Goal: Task Accomplishment & Management: Complete application form

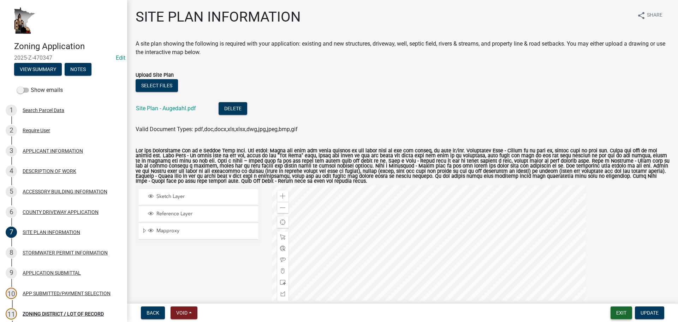
click at [621, 312] on button "Exit" at bounding box center [621, 312] width 22 height 13
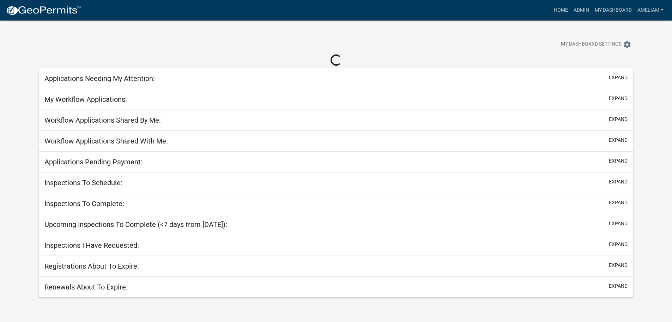
select select "3: 100"
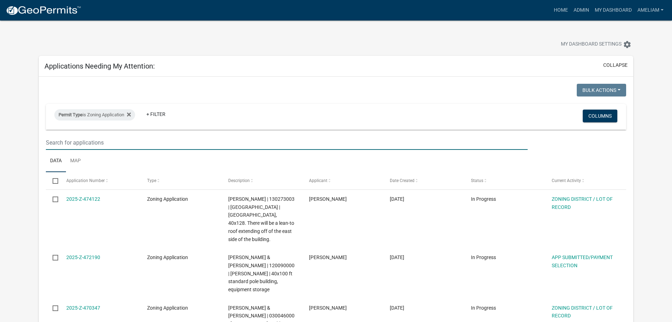
click at [126, 143] on input "text" at bounding box center [287, 142] width 482 height 14
click at [186, 142] on input "text" at bounding box center [287, 142] width 482 height 14
type input "[PERSON_NAME]"
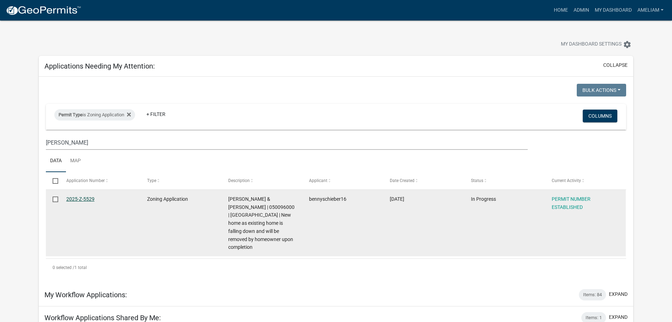
click at [68, 199] on link "2025-Z-5529" at bounding box center [80, 199] width 28 height 6
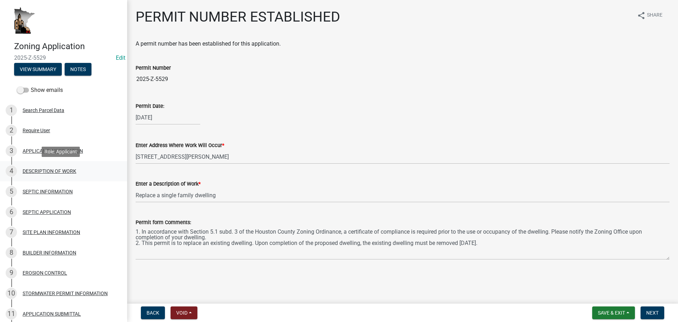
click at [60, 171] on div "DESCRIPTION OF WORK" at bounding box center [50, 170] width 54 height 5
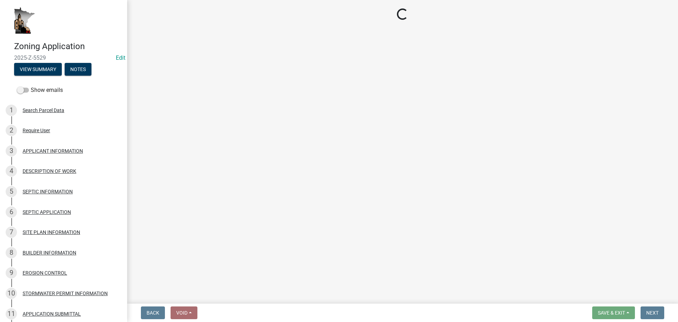
select select "ee49324e-6bbc-48fe-982e-4c2d7e8c1c0f"
select select "e929572a-d3c1-4656-a5cb-745867c8f3e2"
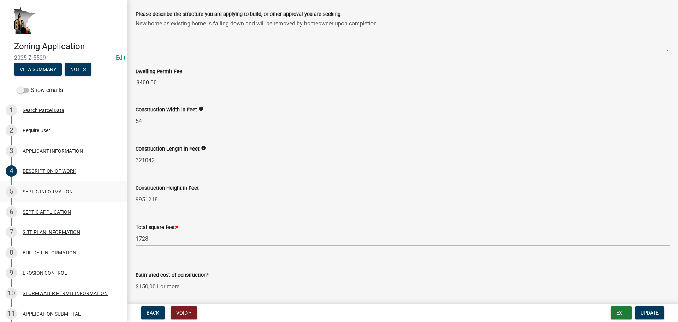
scroll to position [141, 0]
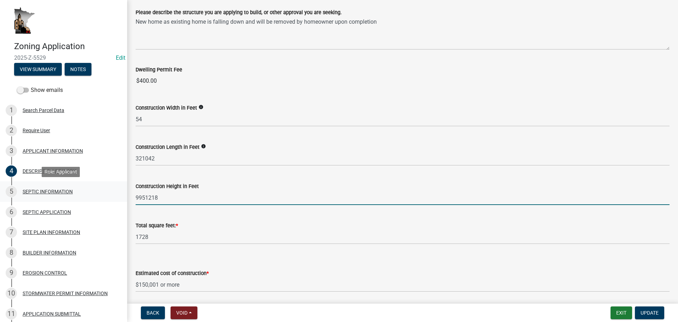
drag, startPoint x: 176, startPoint y: 196, endPoint x: 115, endPoint y: 196, distance: 61.1
click at [115, 196] on div "Zoning Application 2025-Z-5529 Edit View Summary Notes Show emails 1 Search Par…" at bounding box center [339, 161] width 678 height 322
type input "20"
click at [286, 264] on form "Estimated cost of construction * Select Item... $0 - $50,000 $50,001 - $100,000…" at bounding box center [403, 275] width 534 height 31
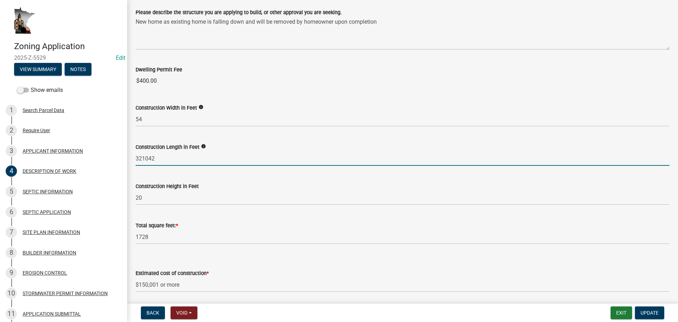
drag, startPoint x: 167, startPoint y: 161, endPoint x: 133, endPoint y: 161, distance: 33.5
click at [133, 161] on div "Construction Length in Feet info 321042" at bounding box center [402, 149] width 544 height 33
type input "3"
type input "42"
click at [150, 173] on div "Construction Height in Feet 20" at bounding box center [403, 188] width 534 height 33
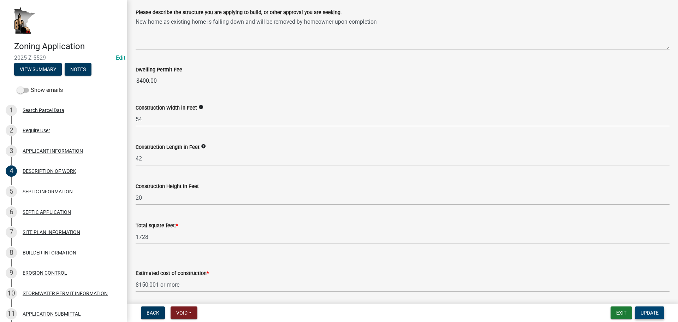
click at [652, 313] on span "Update" at bounding box center [649, 313] width 18 height 6
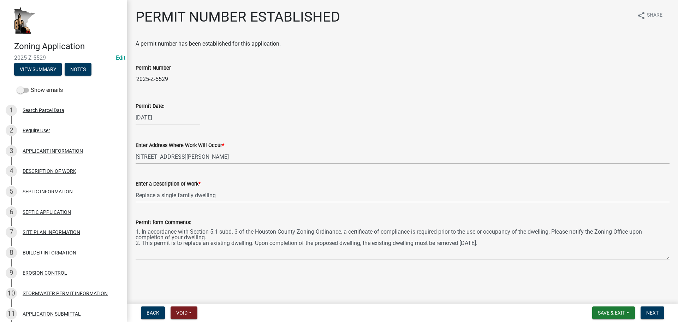
click at [69, 169] on div "DESCRIPTION OF WORK" at bounding box center [50, 170] width 54 height 5
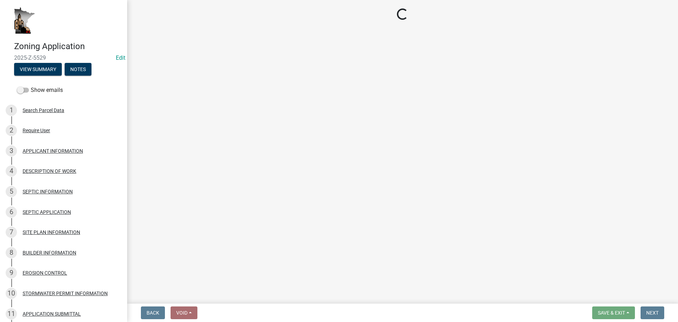
select select "ee49324e-6bbc-48fe-982e-4c2d7e8c1c0f"
select select "e929572a-d3c1-4656-a5cb-745867c8f3e2"
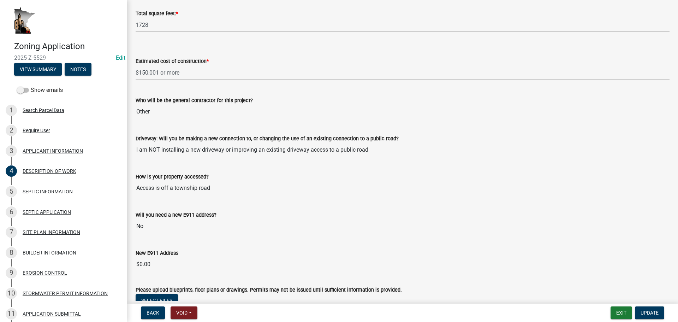
scroll to position [460, 0]
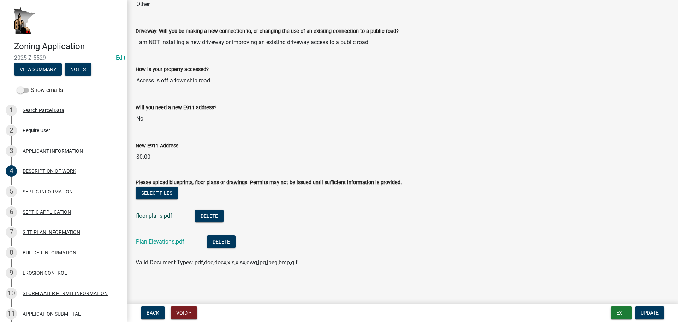
click at [164, 216] on link "floor plans.pdf" at bounding box center [154, 215] width 36 height 7
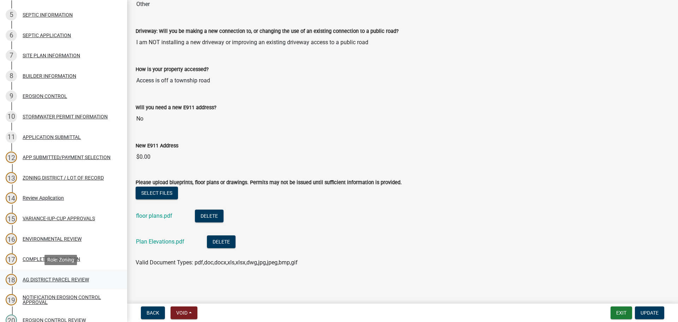
click at [78, 281] on div "AG DISTRICT PARCEL REVIEW" at bounding box center [56, 279] width 66 height 5
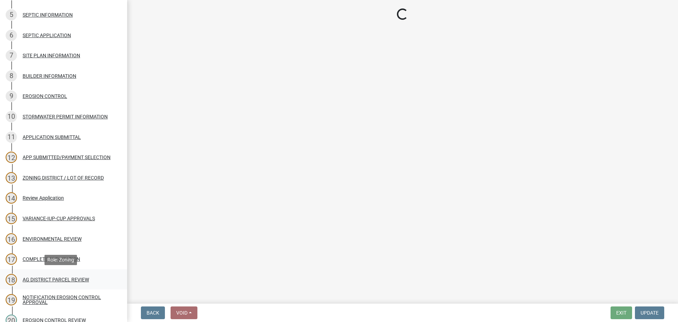
scroll to position [0, 0]
select select "fe23c68f-3976-40fb-92de-7ec6f88d0010"
select select "3b18ef5f-e7ff-4fcf-8156-a91f38410bab"
select select "11f84c91-8ab9-4d12-b3eb-da8ee5526d2f"
select select "9717a08b-7b03-4d72-87d7-7ef9e9f7ef3b"
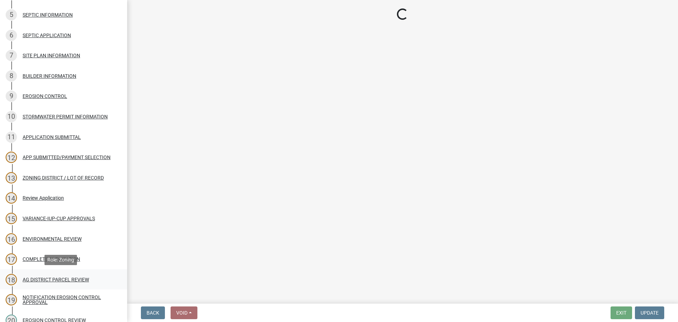
select select "a03889cb-6a67-4a6f-b14c-908bef68dd91"
select select "d90819d3-3f0f-4d6b-ac1a-ec6f96f5399c"
select select "a045efff-9645-47c6-b046-89cf1e905dd6"
select select "aa1ca06f-8d34-4542-998d-1b6ccdc96445"
select select "f47993c2-143f-42b0-843f-88b20baa7a0f"
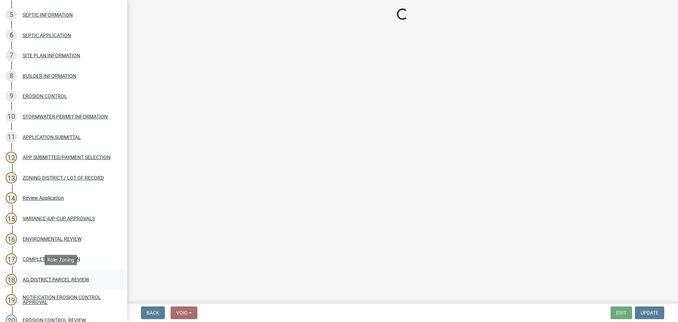
select select "010a36e8-78ab-47dd-88f8-ccc0edf139b8"
select select "617636dc-6122-45c9-991a-bd8b90cb2b24"
select select "a9ce9e2b-a26e-4782-922d-09df730091ad"
select select "2040f1b6-20ab-401b-9b6f-6f3fd46d4e8e"
select select "6e389f70-961b-4b78-9c47-c422b69289d9"
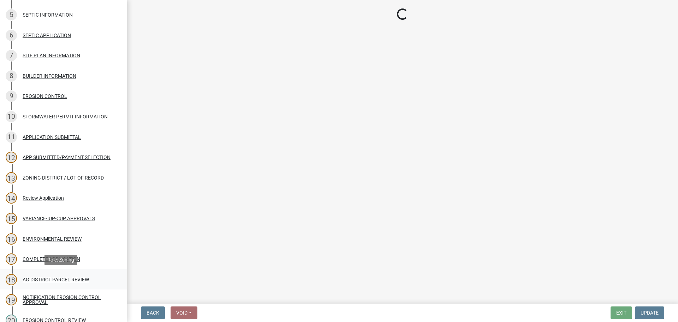
select select "1e0d970e-6746-4216-b065-d6933a69b3fa"
select select "44b75d30-e230-4ce0-8c0f-1ddadfe5cfb2"
select select "6d223645-95f1-4b70-a074-2c09099ea196"
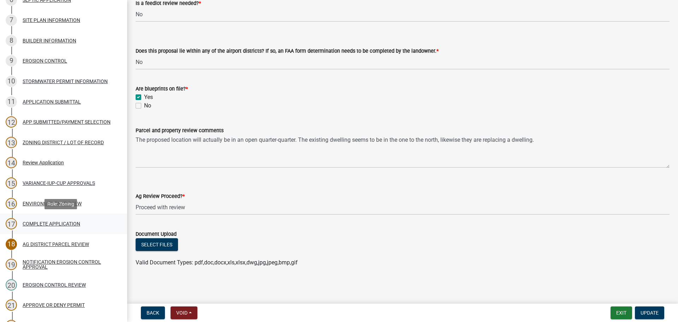
scroll to position [318, 0]
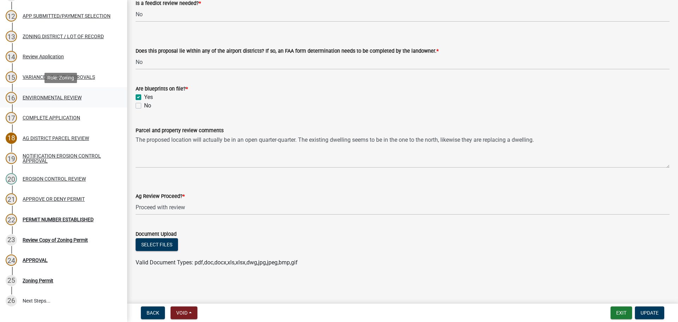
click at [66, 100] on div "ENVIRONMENTAL REVIEW" at bounding box center [52, 97] width 59 height 5
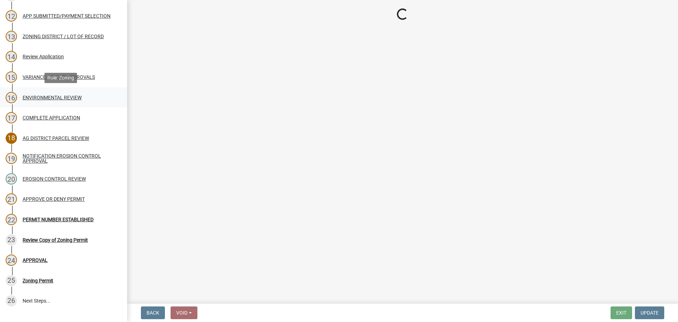
scroll to position [0, 0]
select select "9a1932d2-d115-417f-b034-646df085a164"
select select "2ea08b90-504d-4eb7-a8cb-c132f09b7b19"
select select "1d7e6482-2af7-4242-81a2-9aefc54aa9aa"
select select "61a49cf1-67e6-4ba8-a95e-00244e9ac366"
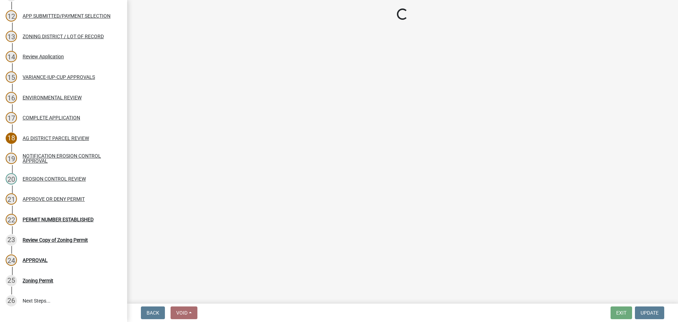
select select "fa0c1678-a57f-4d2d-8bc5-b8401fa3fa3b"
select select "8e0a01f6-ccf1-46e0-a05b-186ef6c8a445"
select select "c14f3f92-6027-430f-9764-3519d5e348ac"
select select "7aca1538-656d-4041-bc9c-0502696c1fa3"
select select "8e2ba76a-b56b-4d4d-8fa8-e6743832b006"
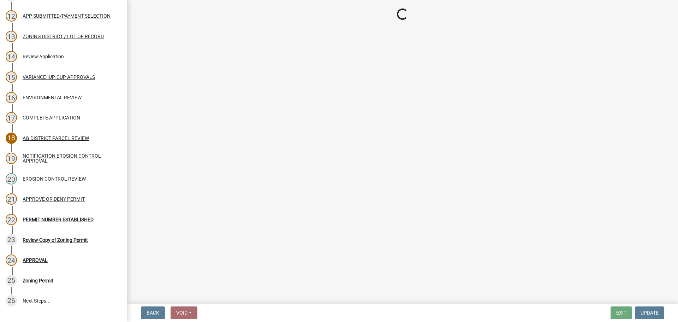
select select "209d5a7c-fc04-460f-9e53-7d7e4ca27463"
select select "68254632-9f58-4a36-9049-00844d6a793c"
select select "294fbb0f-ef92-492d-a55d-6ae48f2d4023"
select select "5727336e-9a20-4bd2-a6f3-e7484509ff9a"
select select "92cce49e-9eda-4313-95a5-3dd445bd85bb"
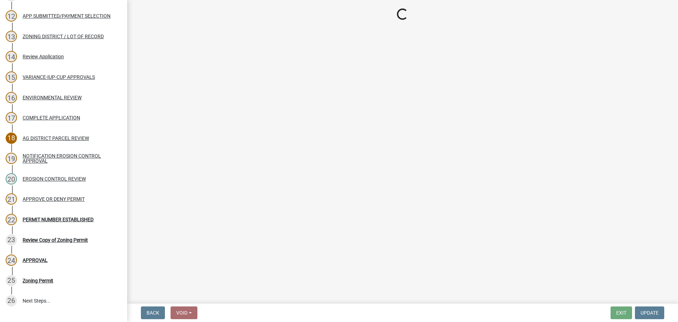
select select "32538aac-6b8c-4188-bd52-8c62054b7e7b"
select select "e3c62ce0-4a31-4be4-a5d8-c377cfd38899"
select select "cc045de0-ead4-414c-a886-12e51f2bc4aa"
select select "c55ed237-4e75-4d9e-9e6e-534c544ae652"
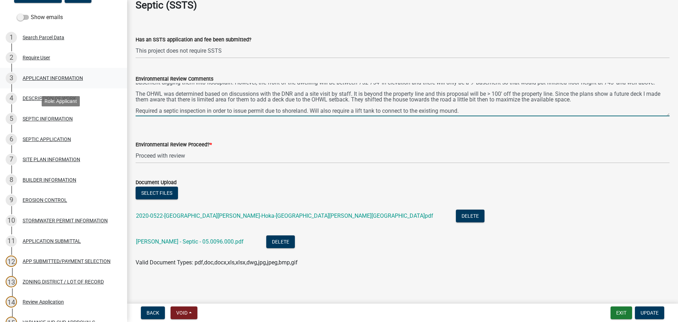
scroll to position [71, 0]
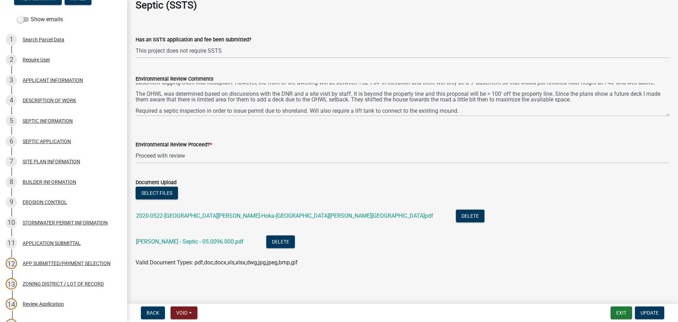
click at [54, 159] on div "SITE PLAN INFORMATION" at bounding box center [52, 161] width 58 height 5
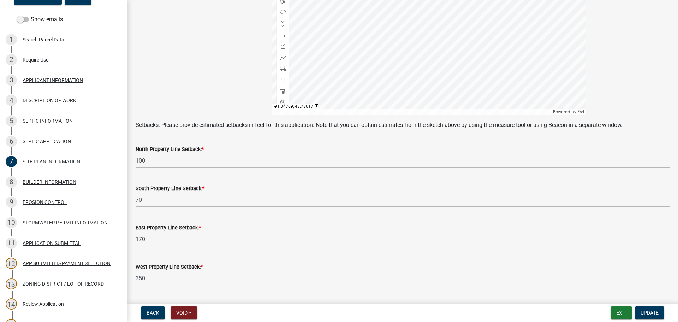
scroll to position [305, 0]
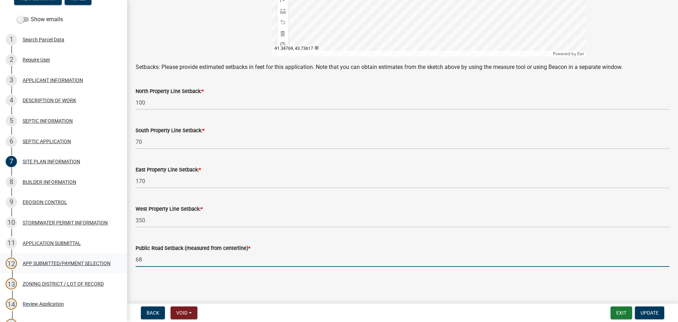
drag, startPoint x: 166, startPoint y: 261, endPoint x: 110, endPoint y: 263, distance: 55.8
click at [110, 263] on div "Zoning Application 2025-Z-5529 Edit View Summary Notes Show emails 1 Search Par…" at bounding box center [339, 161] width 678 height 322
type input "70"
click at [645, 308] on button "Update" at bounding box center [649, 312] width 29 height 13
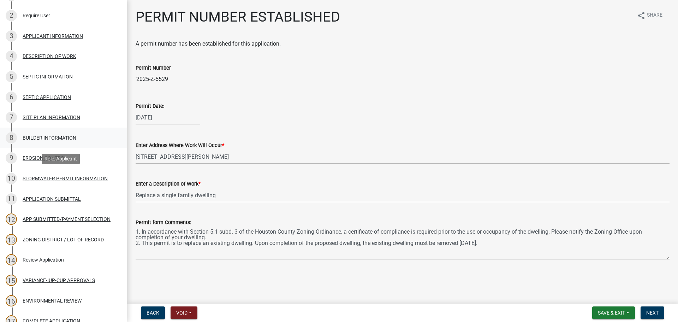
scroll to position [176, 0]
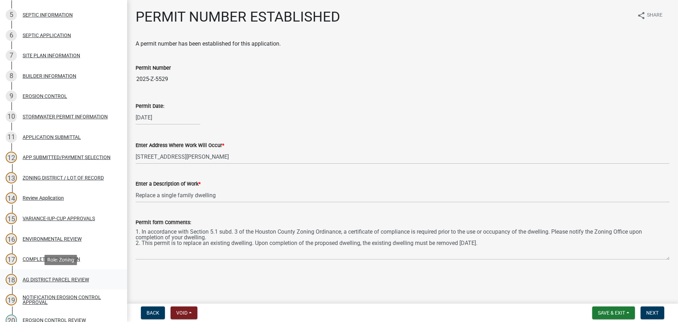
click at [45, 282] on div "18 AG DISTRICT PARCEL REVIEW" at bounding box center [61, 279] width 110 height 11
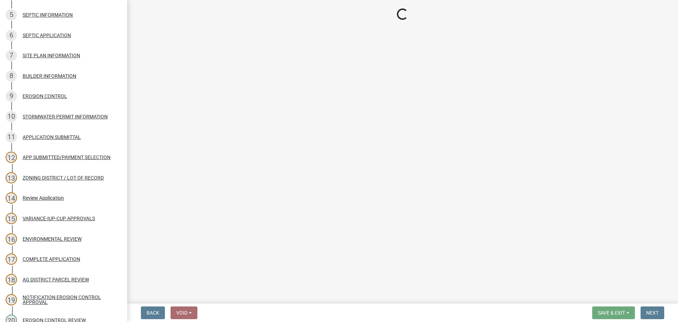
select select "fe23c68f-3976-40fb-92de-7ec6f88d0010"
select select "3b18ef5f-e7ff-4fcf-8156-a91f38410bab"
select select "11f84c91-8ab9-4d12-b3eb-da8ee5526d2f"
select select "9717a08b-7b03-4d72-87d7-7ef9e9f7ef3b"
select select "a03889cb-6a67-4a6f-b14c-908bef68dd91"
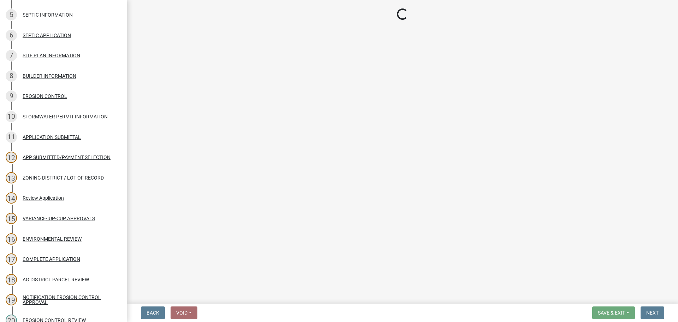
select select "d90819d3-3f0f-4d6b-ac1a-ec6f96f5399c"
select select "a045efff-9645-47c6-b046-89cf1e905dd6"
select select "aa1ca06f-8d34-4542-998d-1b6ccdc96445"
select select "f47993c2-143f-42b0-843f-88b20baa7a0f"
select select "010a36e8-78ab-47dd-88f8-ccc0edf139b8"
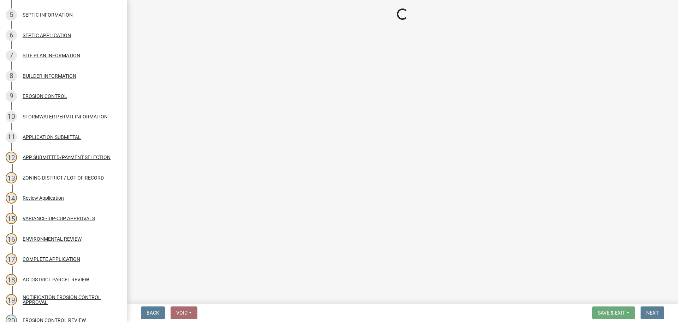
select select "617636dc-6122-45c9-991a-bd8b90cb2b24"
select select "a9ce9e2b-a26e-4782-922d-09df730091ad"
select select "2040f1b6-20ab-401b-9b6f-6f3fd46d4e8e"
select select "6e389f70-961b-4b78-9c47-c422b69289d9"
select select "1e0d970e-6746-4216-b065-d6933a69b3fa"
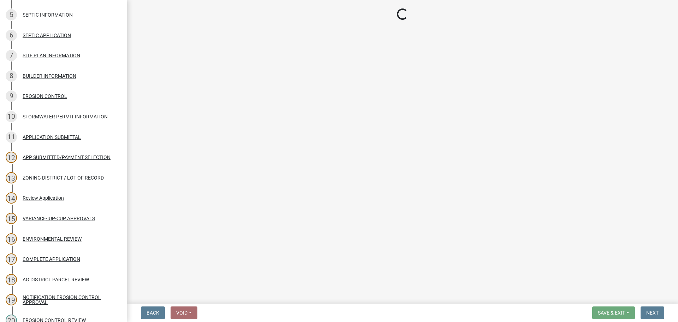
select select "44b75d30-e230-4ce0-8c0f-1ddadfe5cfb2"
select select "6d223645-95f1-4b70-a074-2c09099ea196"
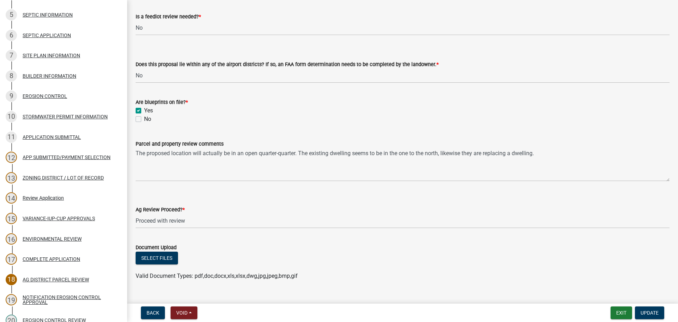
scroll to position [1249, 0]
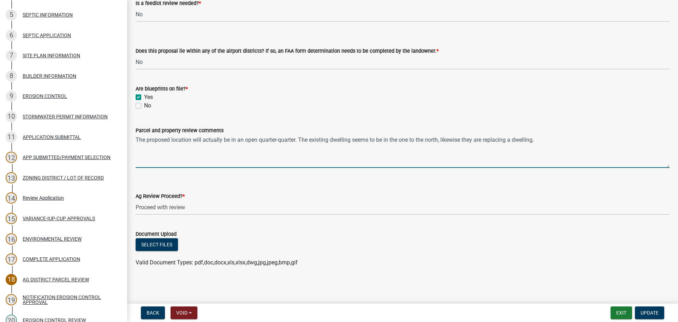
click at [602, 145] on textarea "The proposed location will actually be in an open quarter-quarter. The existing…" at bounding box center [403, 150] width 534 height 33
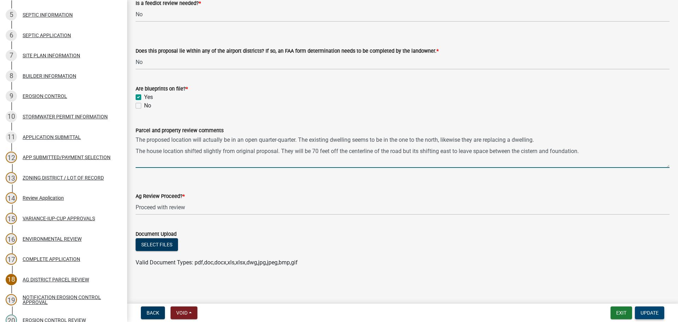
type textarea "The proposed location will actually be in an open quarter-quarter. The existing…"
click at [663, 312] on button "Update" at bounding box center [649, 312] width 29 height 13
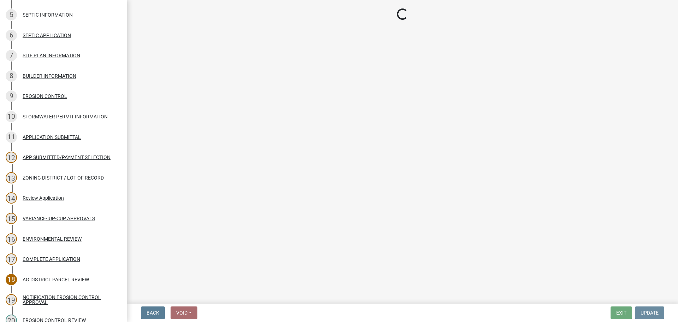
scroll to position [0, 0]
